Goal: Check status: Check status

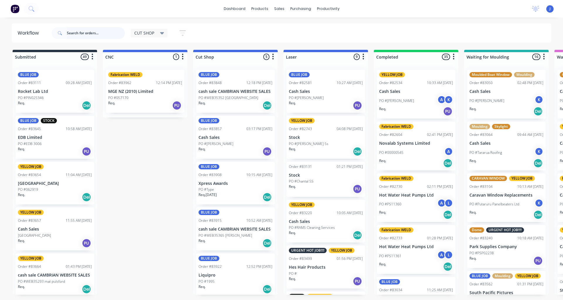
click at [77, 34] on input "text" at bounding box center [96, 33] width 58 height 12
type input "teak"
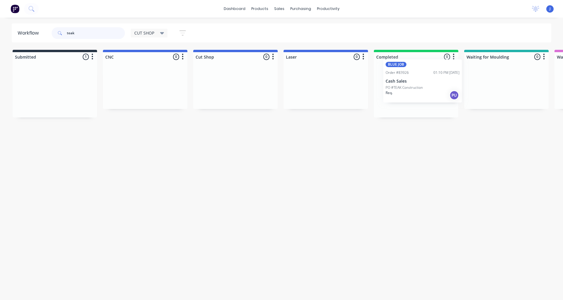
drag, startPoint x: 64, startPoint y: 102, endPoint x: 434, endPoint y: 94, distance: 370.3
drag, startPoint x: 89, startPoint y: 35, endPoint x: 22, endPoint y: 38, distance: 67.3
click at [22, 38] on header "Workflow teak CUT SHOP Save new view None edit CUT SHOP (Default) edit DISPATCH…" at bounding box center [282, 32] width 540 height 19
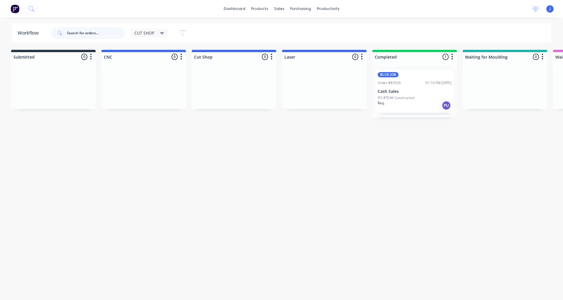
scroll to position [0, 0]
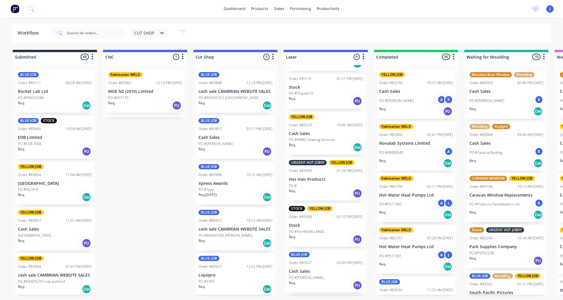
click at [316, 187] on div "PO #" at bounding box center [326, 185] width 74 height 5
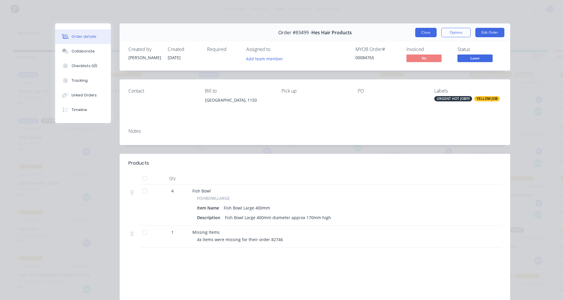
click at [418, 33] on button "Close" at bounding box center [425, 32] width 21 height 9
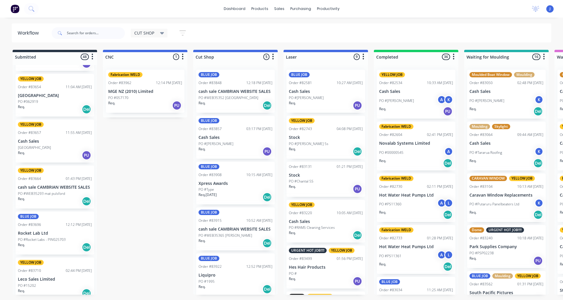
scroll to position [0, 0]
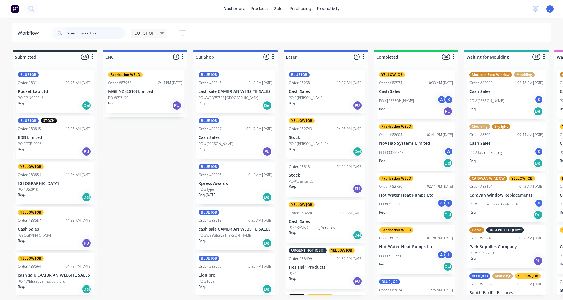
click at [73, 37] on input "text" at bounding box center [96, 33] width 58 height 12
type input "[PERSON_NAME]"
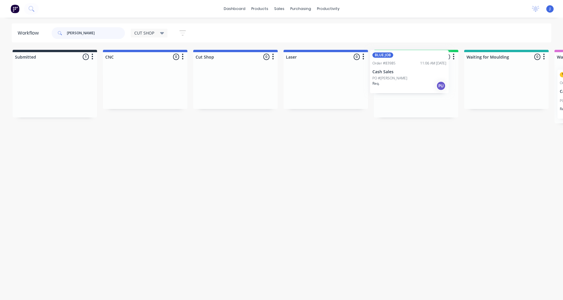
drag, startPoint x: 57, startPoint y: 99, endPoint x: 424, endPoint y: 82, distance: 368.0
drag, startPoint x: 59, startPoint y: 33, endPoint x: 26, endPoint y: 34, distance: 33.7
click at [26, 34] on header "Workflow [PERSON_NAME] CUT SHOP Save new view None edit CUT SHOP (Default) edit…" at bounding box center [282, 32] width 540 height 19
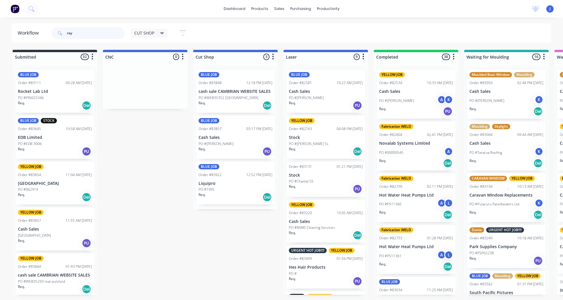
type input "[PERSON_NAME]"
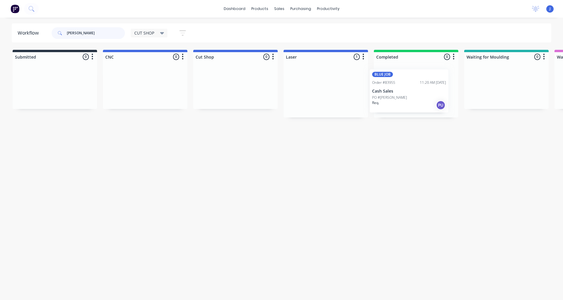
drag, startPoint x: 319, startPoint y: 103, endPoint x: 405, endPoint y: 104, distance: 86.0
drag, startPoint x: 78, startPoint y: 35, endPoint x: 46, endPoint y: 83, distance: 57.5
click at [32, 33] on header "Workflow [PERSON_NAME] CUT SHOP Save new view None edit CUT SHOP (Default) edit…" at bounding box center [282, 32] width 540 height 19
